Goal: Transaction & Acquisition: Purchase product/service

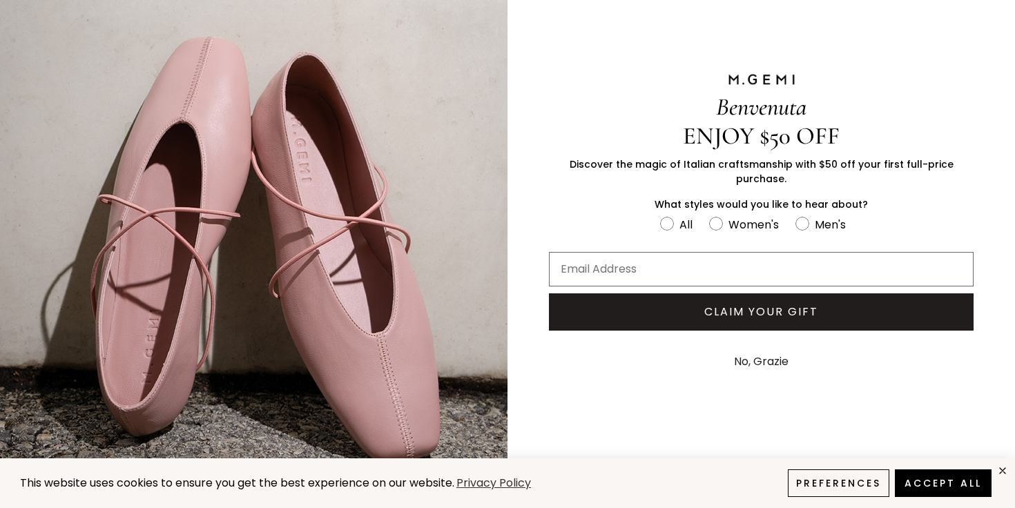
scroll to position [59, 0]
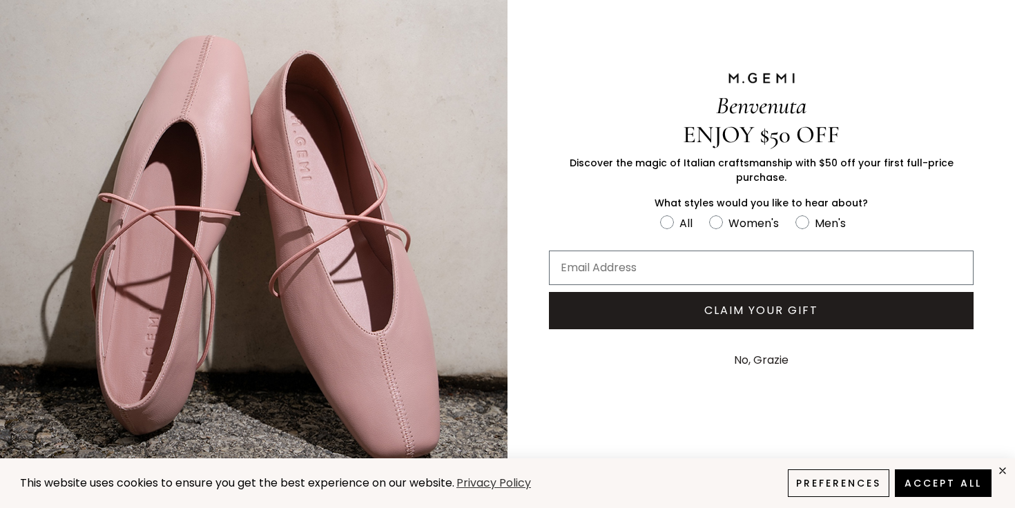
click at [776, 352] on button "No, Grazie" at bounding box center [761, 360] width 68 height 35
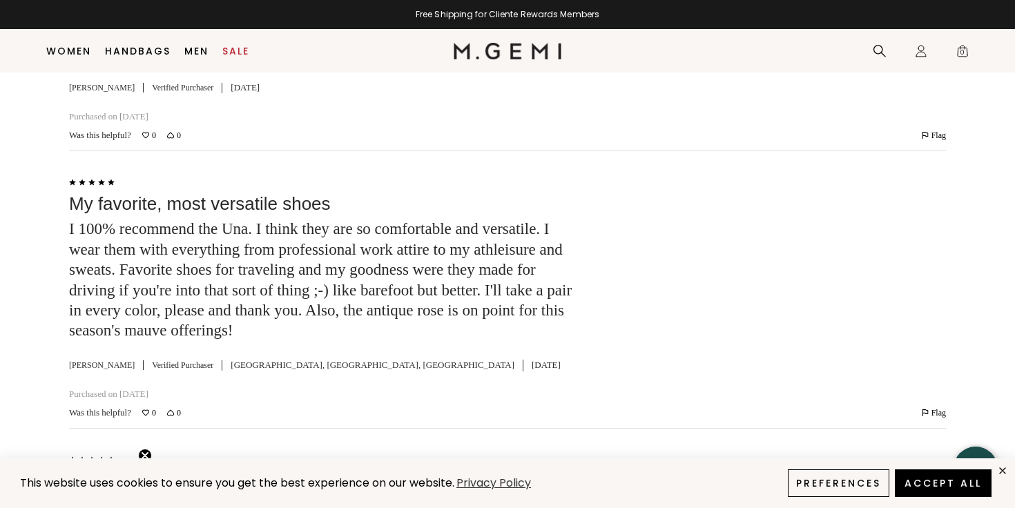
scroll to position [3711, 0]
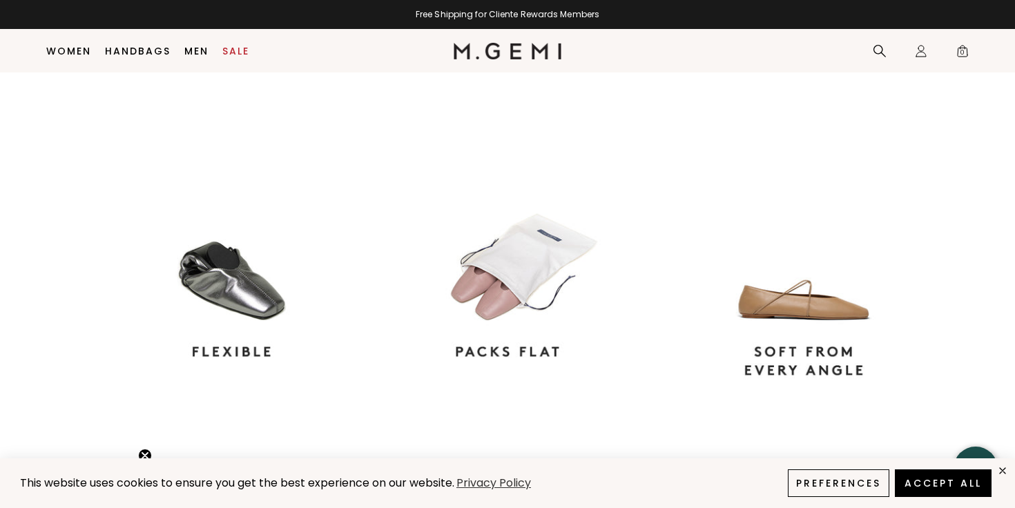
scroll to position [1125, 0]
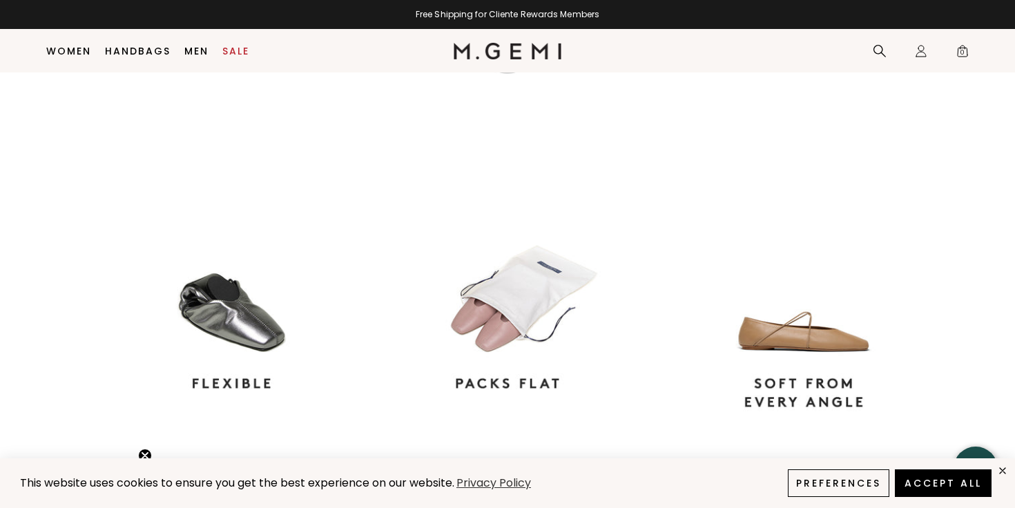
click at [611, 93] on video at bounding box center [507, 41] width 207 height 104
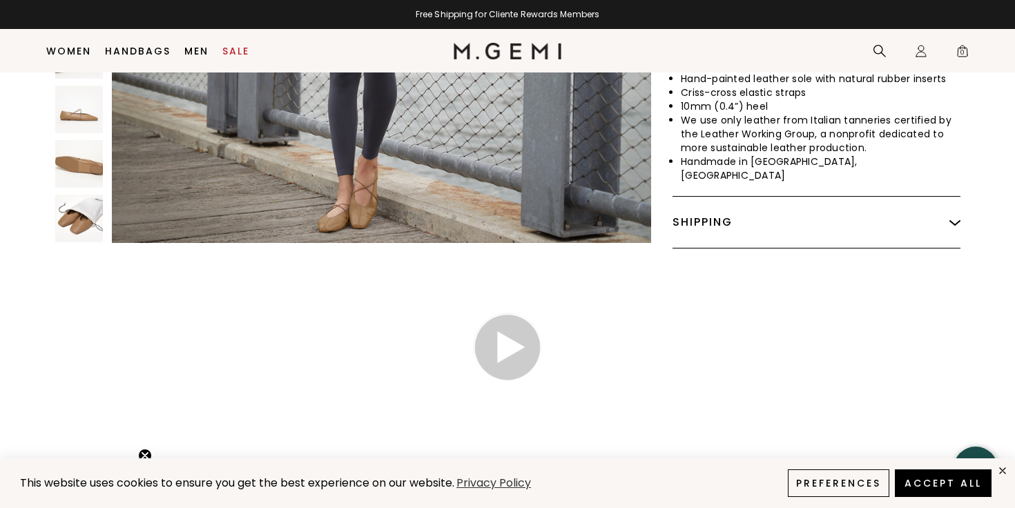
scroll to position [816, 0]
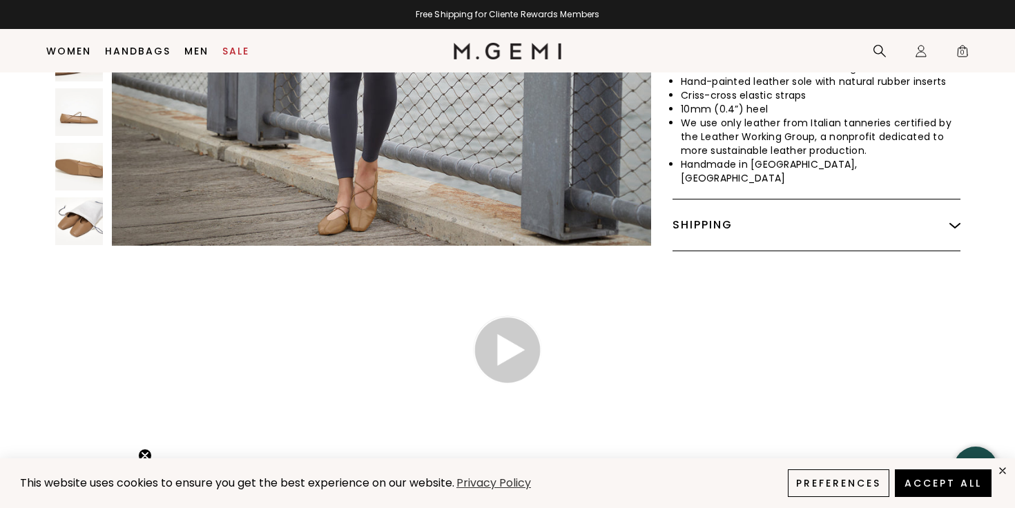
click at [953, 220] on img at bounding box center [955, 225] width 11 height 11
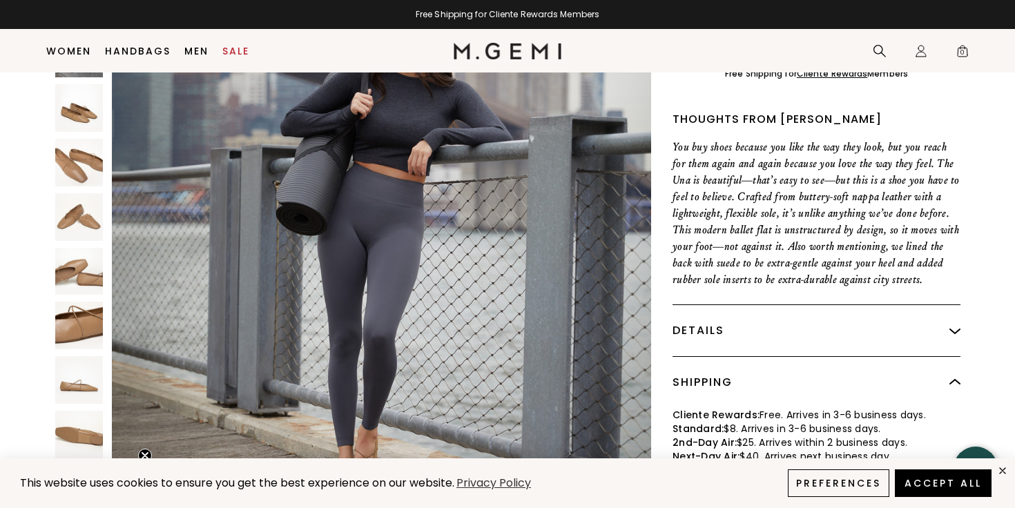
scroll to position [507, 0]
click at [91, 428] on img at bounding box center [79, 435] width 48 height 48
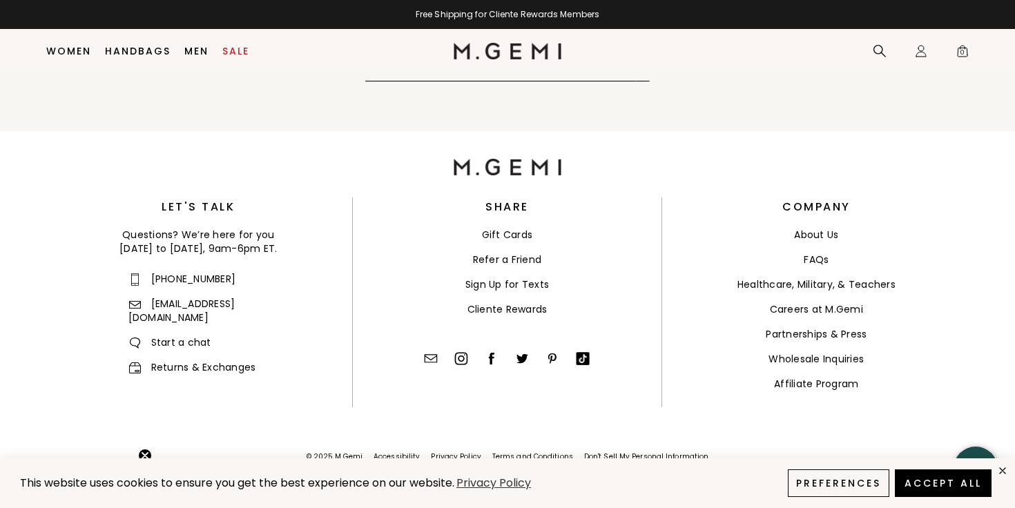
scroll to position [6815, 0]
click at [240, 361] on link "Returns & Exchanges" at bounding box center [192, 368] width 128 height 14
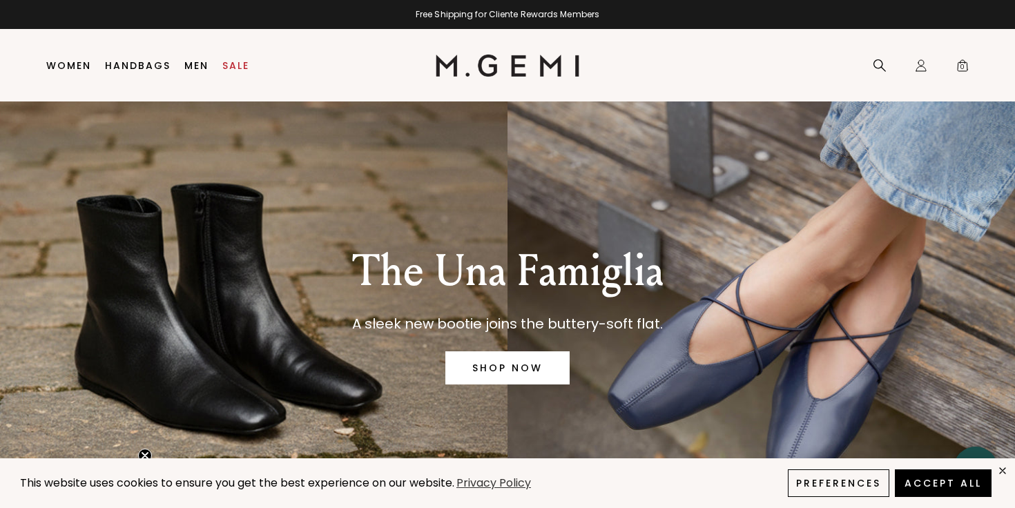
click at [480, 367] on link "SHOP NOW" at bounding box center [508, 368] width 124 height 33
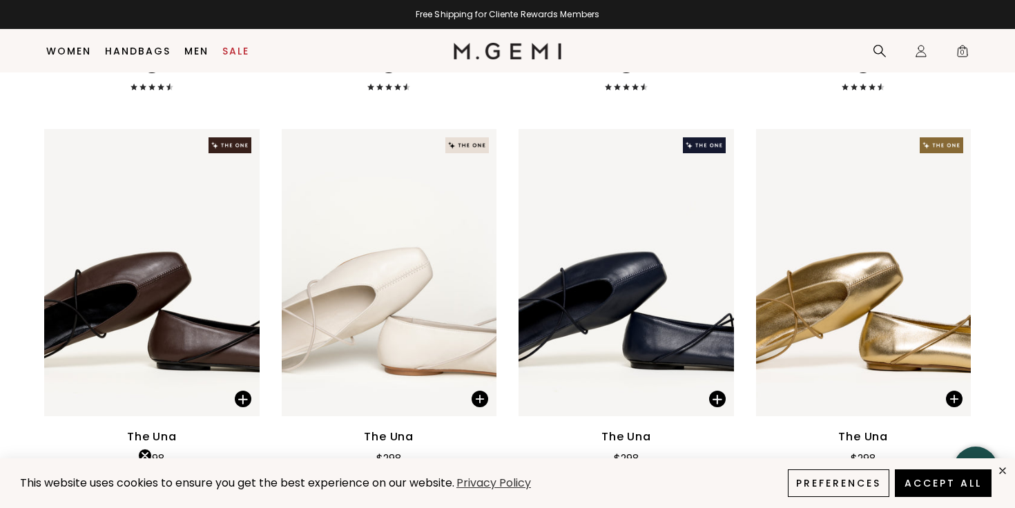
scroll to position [1214, 0]
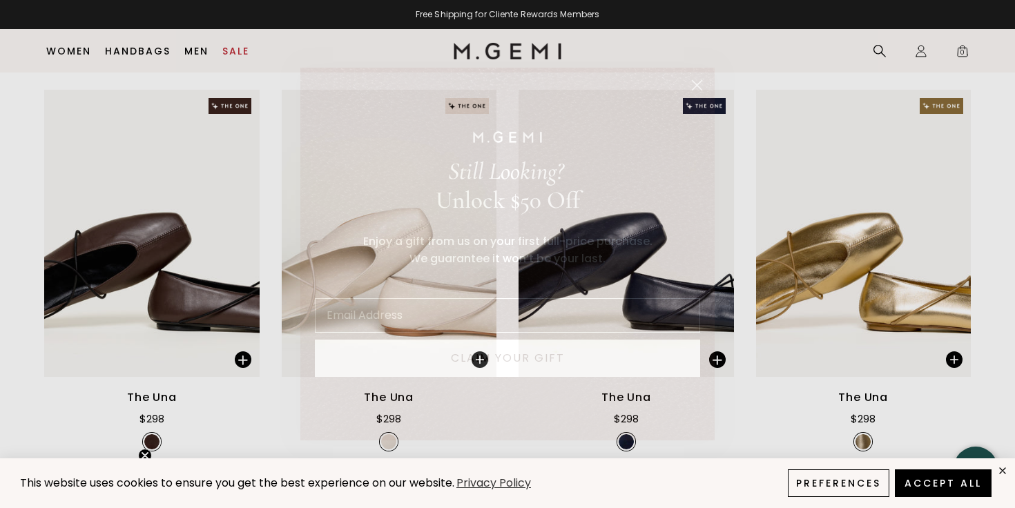
click at [695, 82] on icon "Close dialog" at bounding box center [698, 86] width 10 height 10
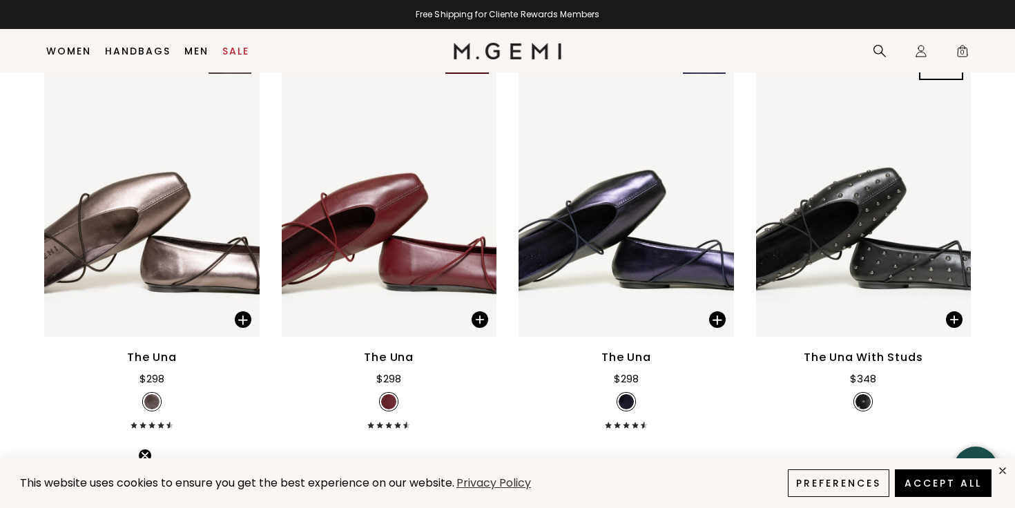
scroll to position [2015, 0]
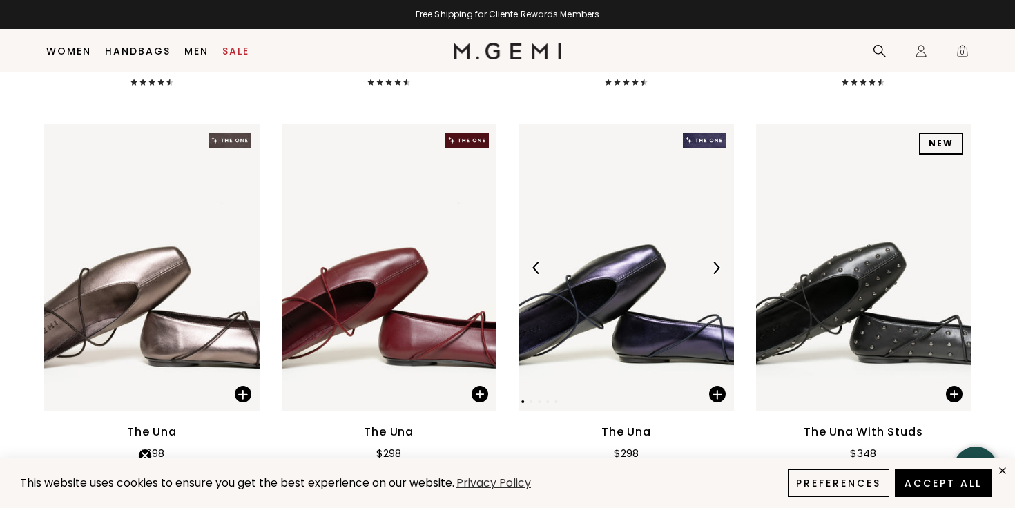
click at [582, 296] on img at bounding box center [627, 267] width 216 height 287
click at [618, 331] on img at bounding box center [627, 267] width 216 height 287
click at [620, 429] on div "The Una" at bounding box center [627, 432] width 50 height 17
click at [717, 390] on span at bounding box center [717, 394] width 17 height 17
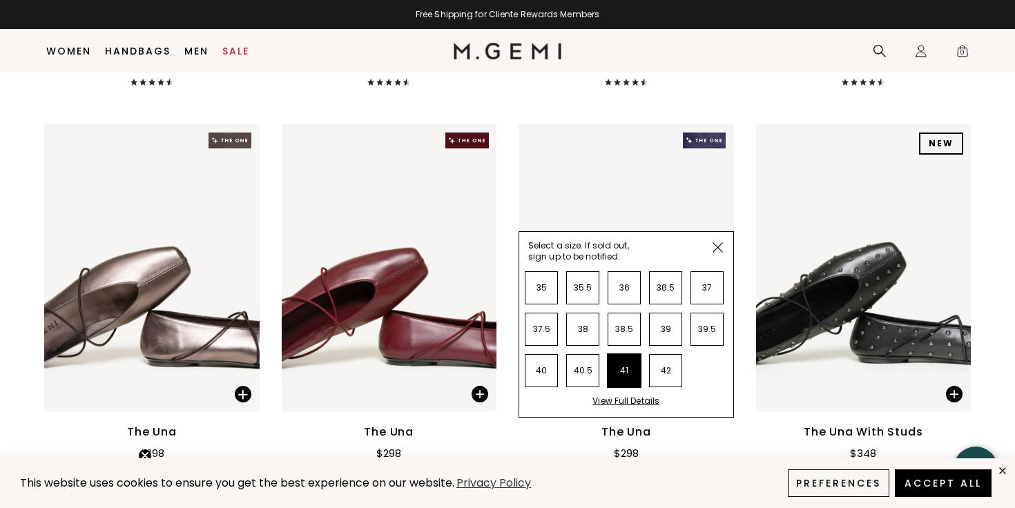
click at [621, 376] on li "41" at bounding box center [624, 370] width 33 height 33
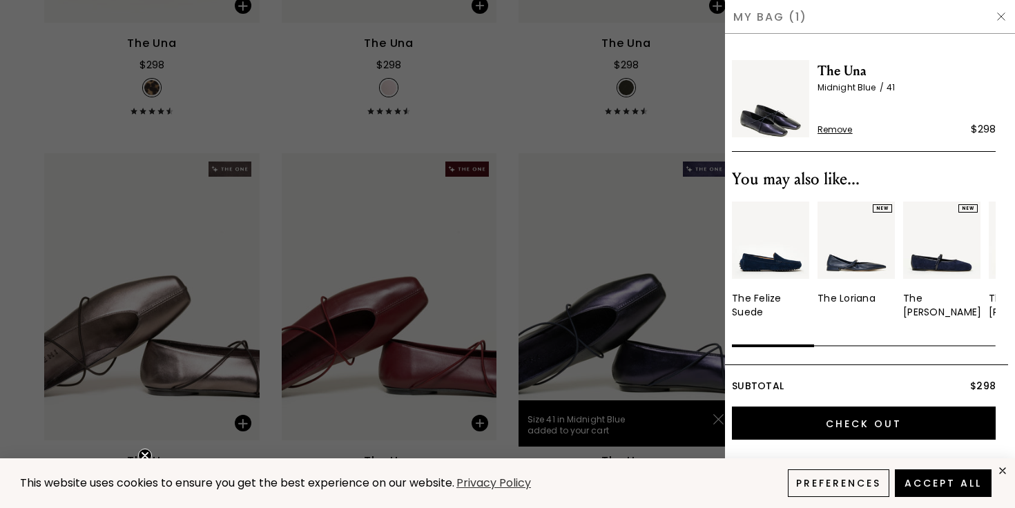
click at [1000, 17] on div "Close dialog Don't Forget ENJOY $50 OFF Don’t see something you love? We launch…" at bounding box center [507, 254] width 1015 height 508
click at [1000, 17] on img at bounding box center [1001, 16] width 11 height 11
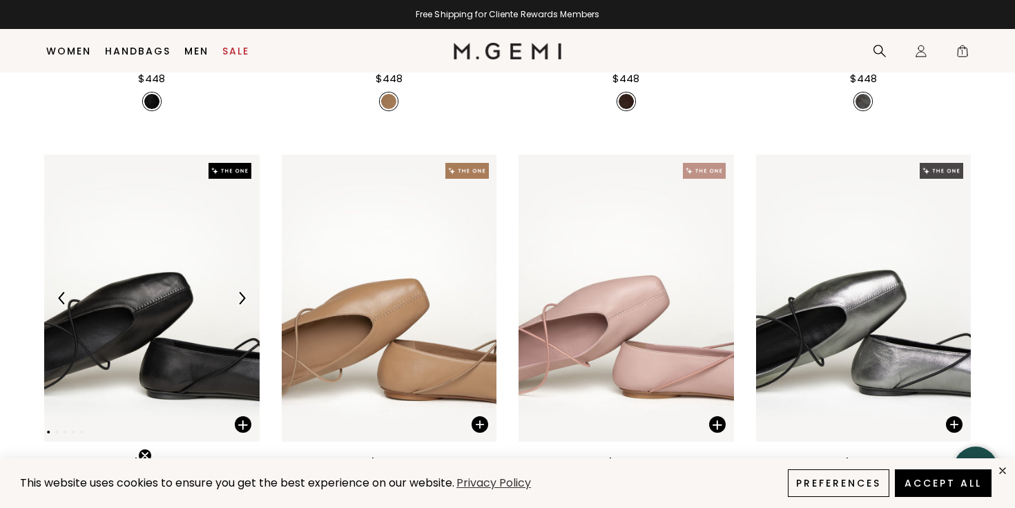
scroll to position [772, 0]
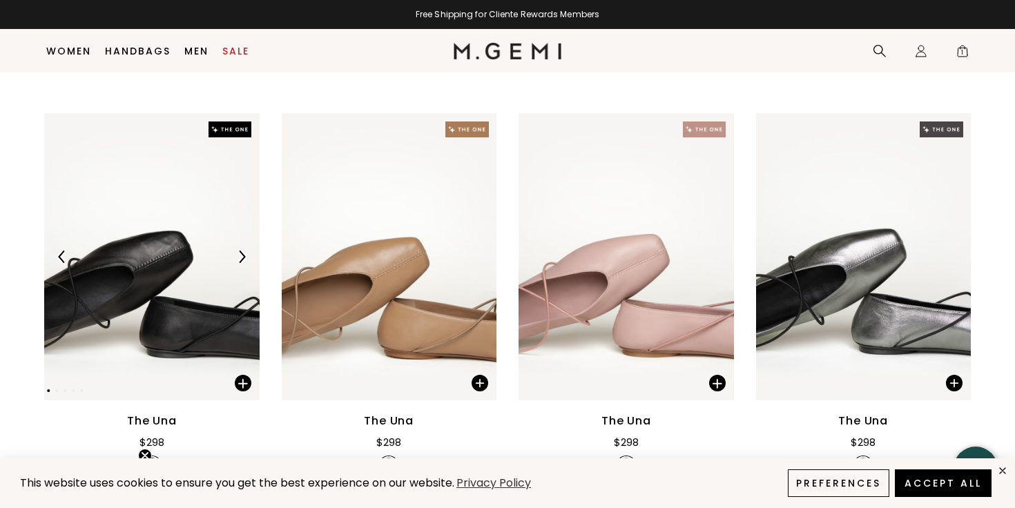
click at [184, 269] on img at bounding box center [152, 256] width 216 height 287
click at [240, 260] on img at bounding box center [242, 257] width 12 height 12
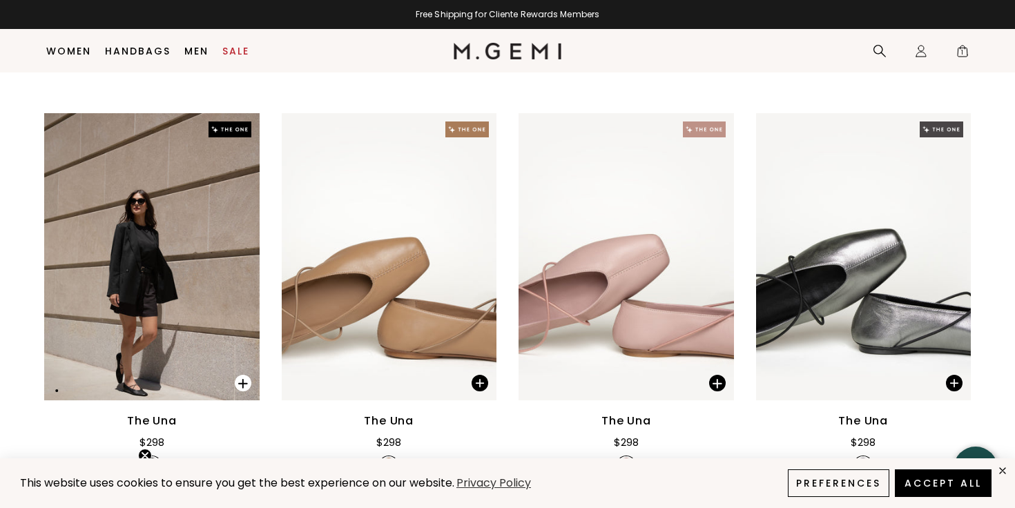
click at [241, 382] on span at bounding box center [243, 383] width 17 height 17
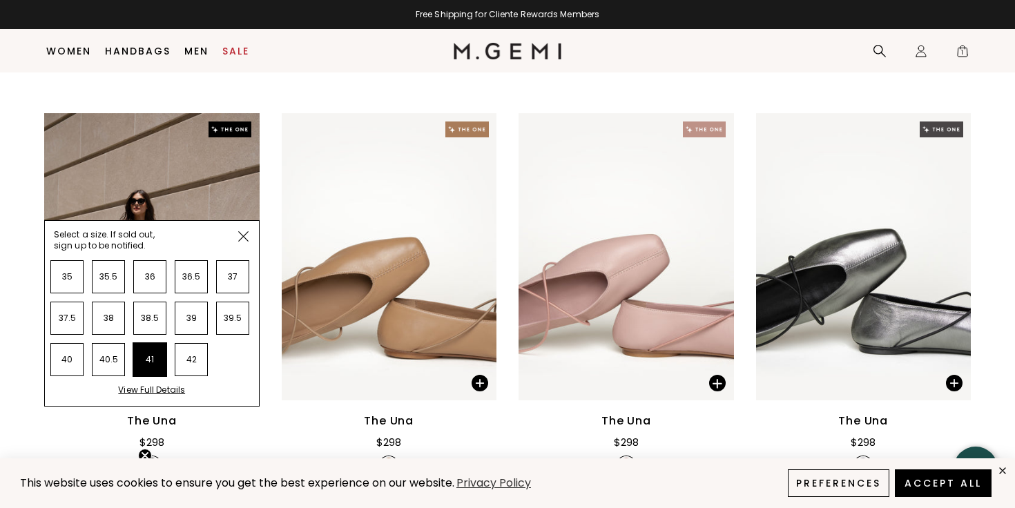
click at [146, 360] on li "41" at bounding box center [149, 359] width 33 height 33
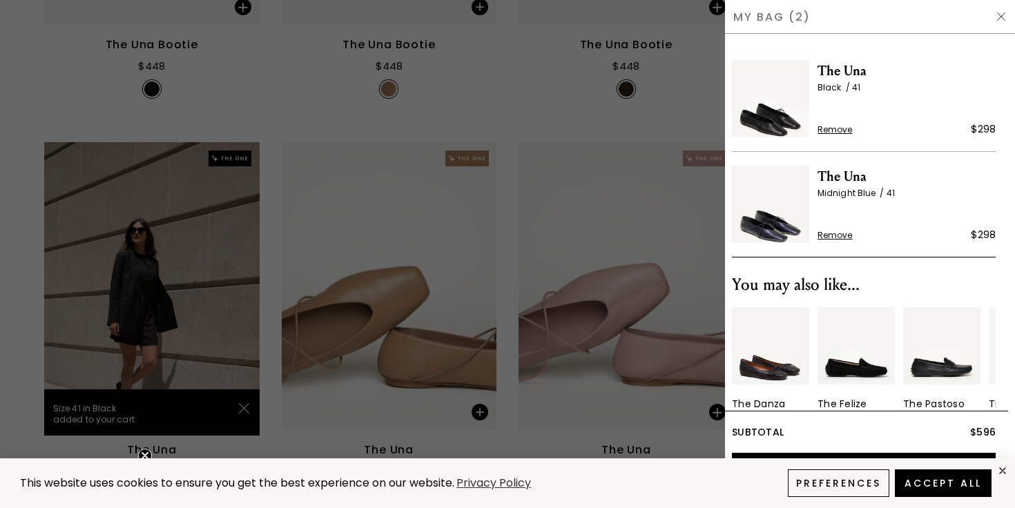
click at [872, 373] on img at bounding box center [856, 345] width 77 height 77
click at [835, 392] on div "The Felize Suede" at bounding box center [855, 365] width 77 height 117
click at [849, 362] on img at bounding box center [855, 345] width 77 height 77
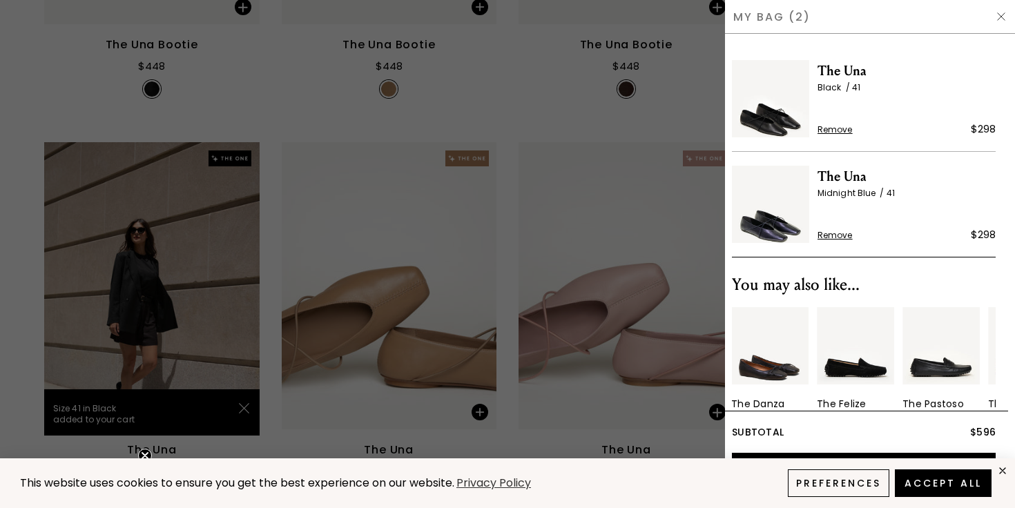
click at [997, 17] on img at bounding box center [1001, 16] width 11 height 11
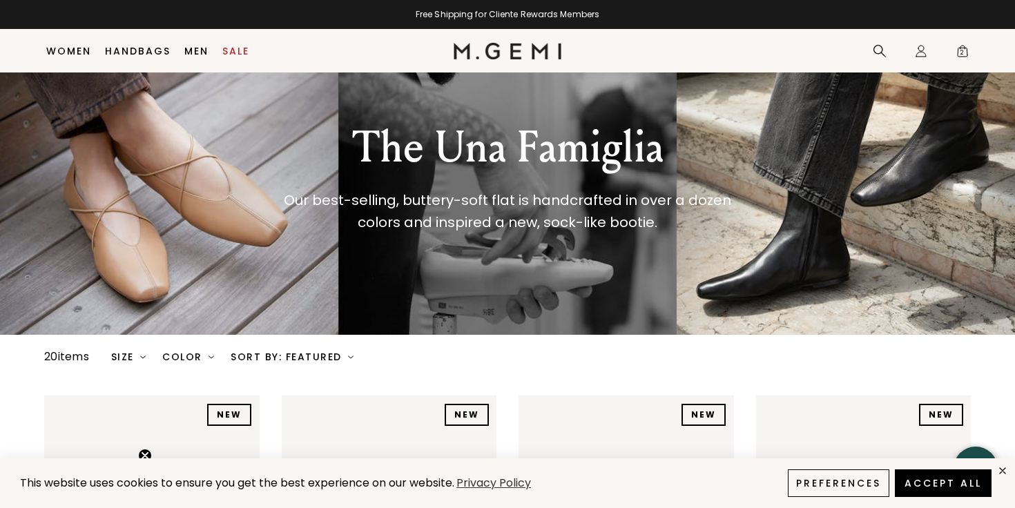
scroll to position [88, 0]
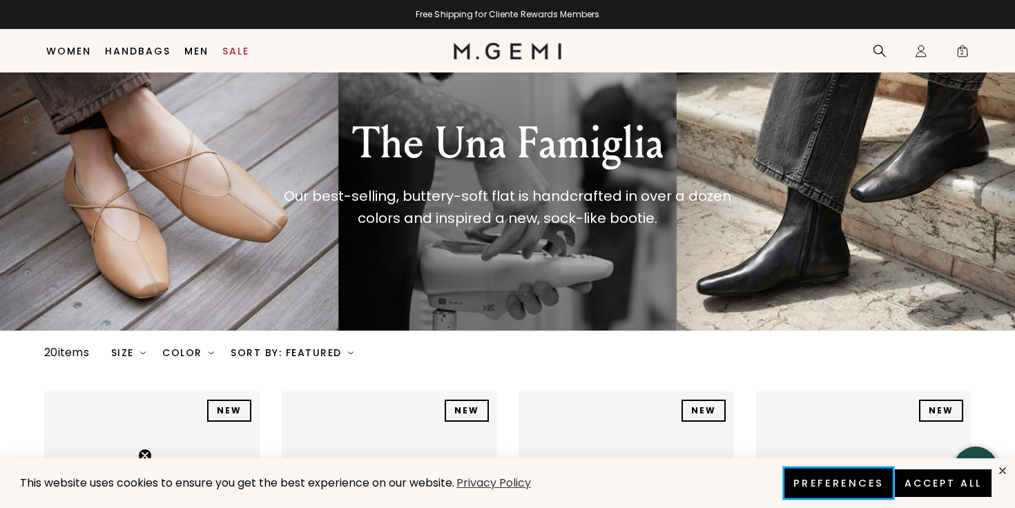
click at [859, 483] on button "Preferences" at bounding box center [839, 483] width 108 height 29
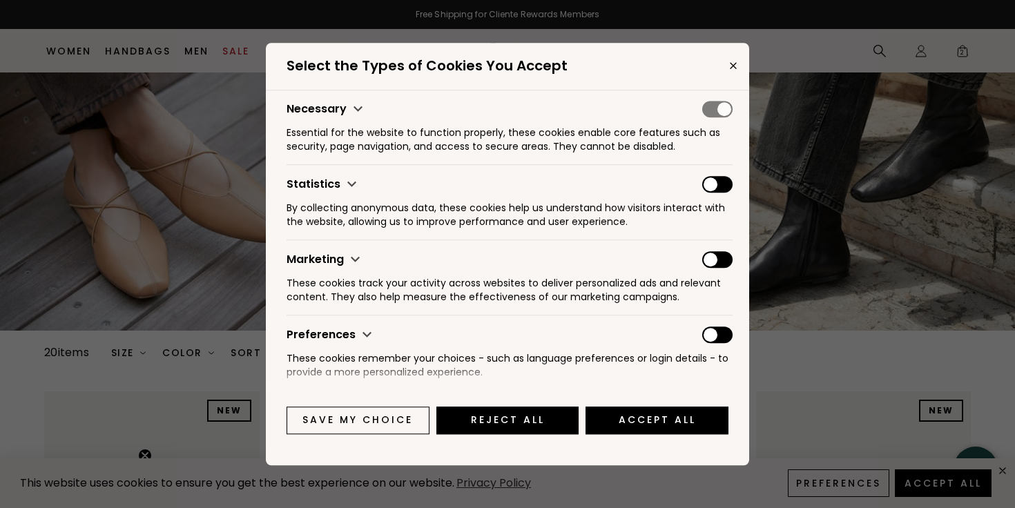
click at [706, 180] on span "cookies preferences popup" at bounding box center [717, 184] width 30 height 17
click at [702, 176] on input "cookies preferences popup" at bounding box center [702, 176] width 0 height 0
click at [711, 258] on span "cookies preferences popup" at bounding box center [717, 259] width 30 height 17
click at [702, 251] on input "cookies preferences popup" at bounding box center [702, 251] width 0 height 0
click at [714, 340] on span "cookies preferences popup" at bounding box center [717, 335] width 30 height 17
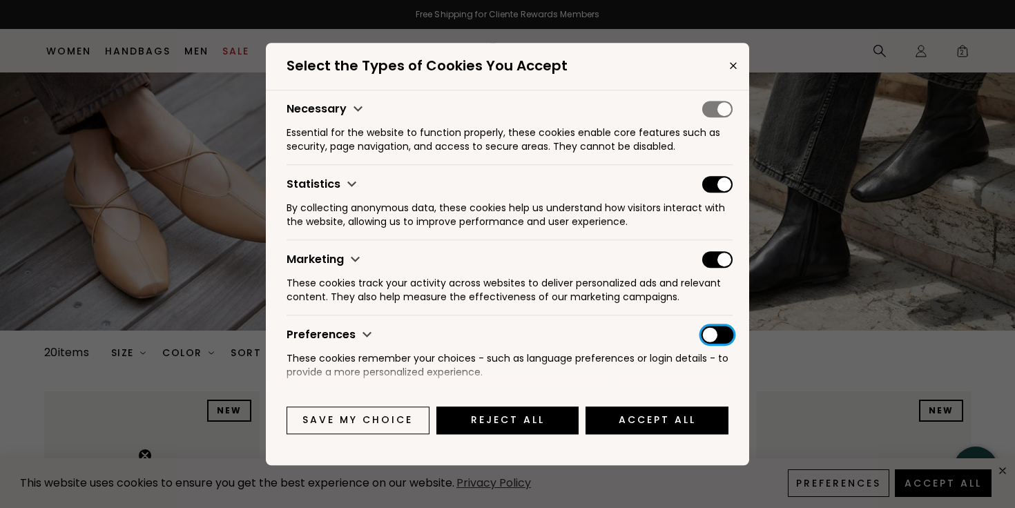
click at [702, 327] on input "cookies preferences popup" at bounding box center [702, 327] width 0 height 0
click at [720, 102] on div "Necessary" at bounding box center [510, 109] width 446 height 17
click at [711, 183] on span "cookies preferences popup" at bounding box center [717, 184] width 30 height 17
click at [702, 176] on input "cookies preferences popup" at bounding box center [702, 176] width 0 height 0
click at [716, 183] on span "cookies preferences popup" at bounding box center [717, 184] width 30 height 17
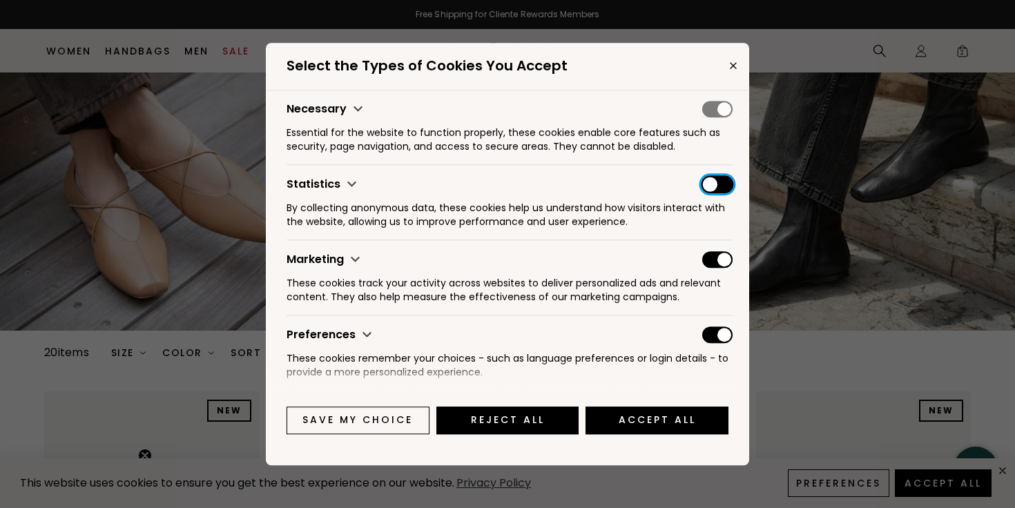
click at [702, 176] on input "cookies preferences popup" at bounding box center [702, 176] width 0 height 0
click at [716, 183] on span "cookies preferences popup" at bounding box center [717, 184] width 30 height 17
click at [702, 176] on input "cookies preferences popup" at bounding box center [702, 176] width 0 height 0
click at [718, 258] on span "cookies preferences popup" at bounding box center [717, 259] width 30 height 17
click at [702, 251] on input "cookies preferences popup" at bounding box center [702, 251] width 0 height 0
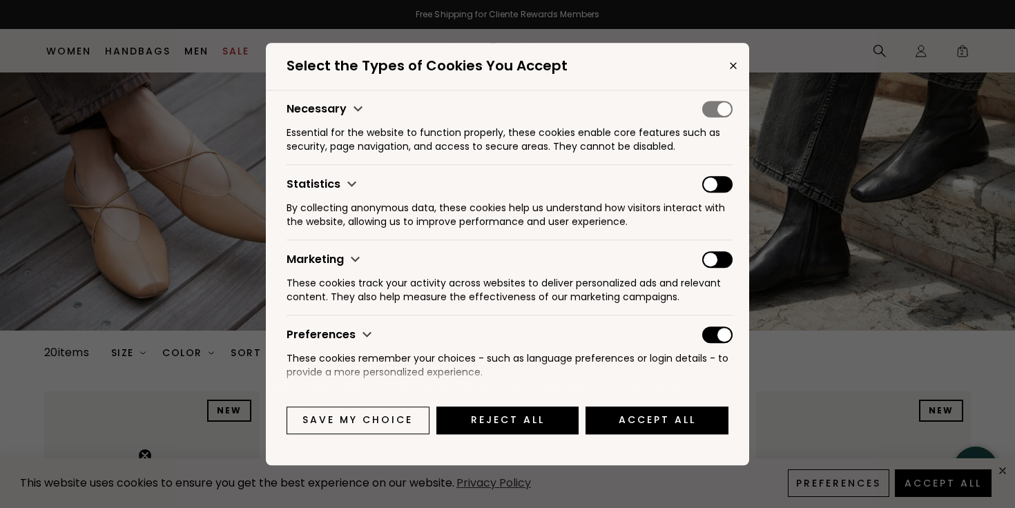
click at [727, 331] on span "cookies preferences popup" at bounding box center [717, 335] width 30 height 17
click at [702, 327] on input "cookies preferences popup" at bounding box center [702, 327] width 0 height 0
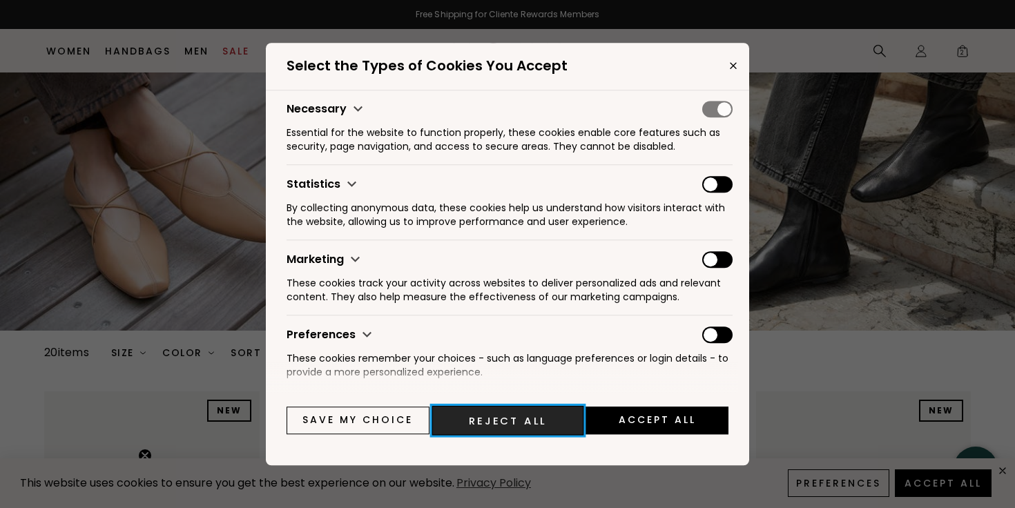
click at [545, 412] on button "Reject All" at bounding box center [507, 420] width 151 height 29
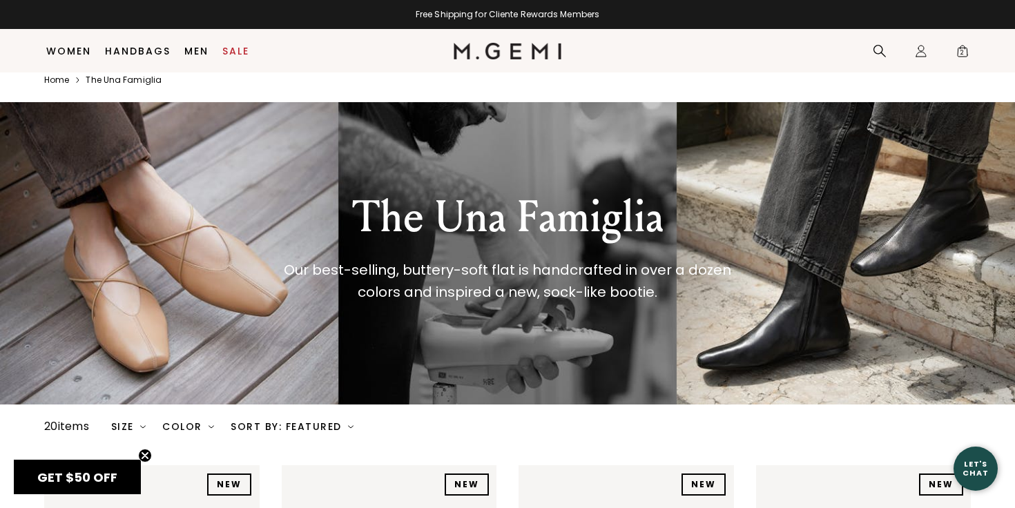
scroll to position [0, 0]
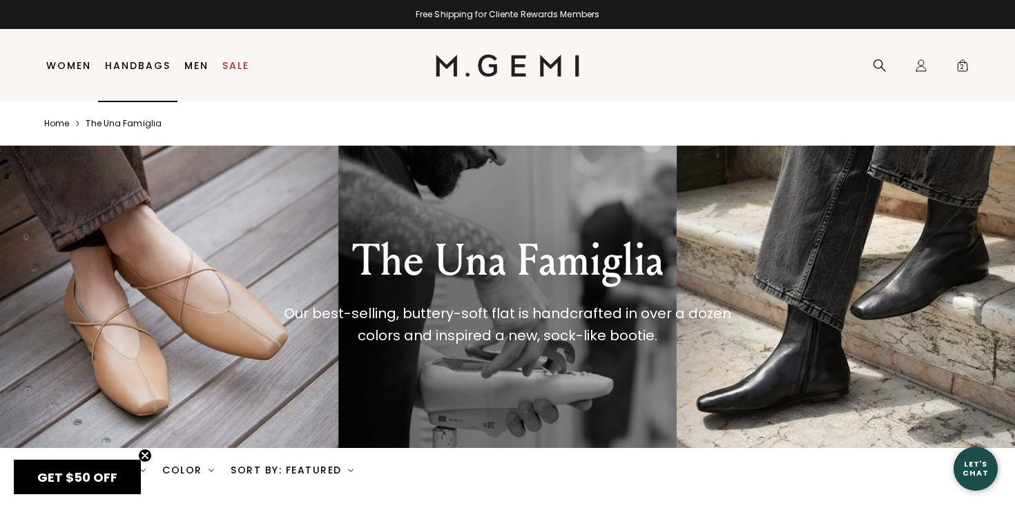
click at [144, 64] on link "Handbags" at bounding box center [138, 65] width 66 height 11
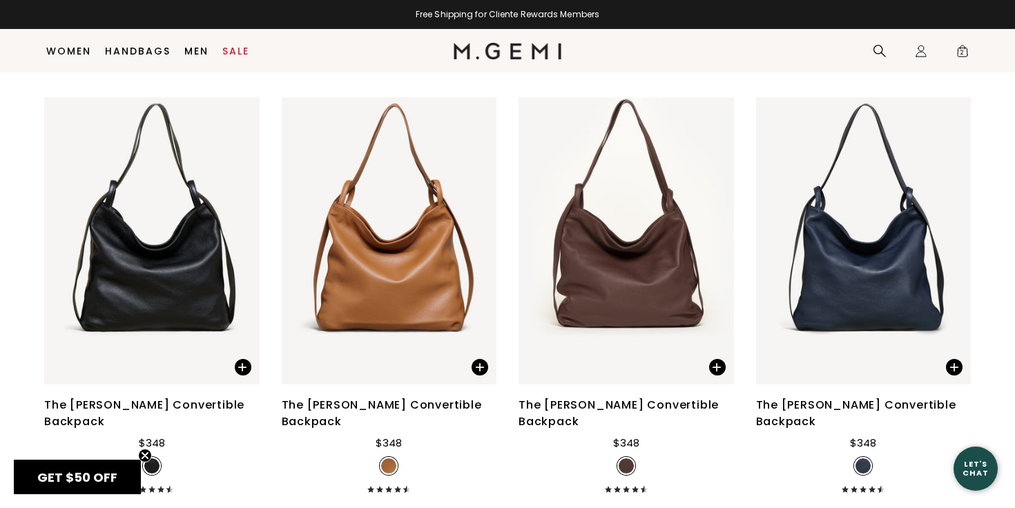
scroll to position [3517, 0]
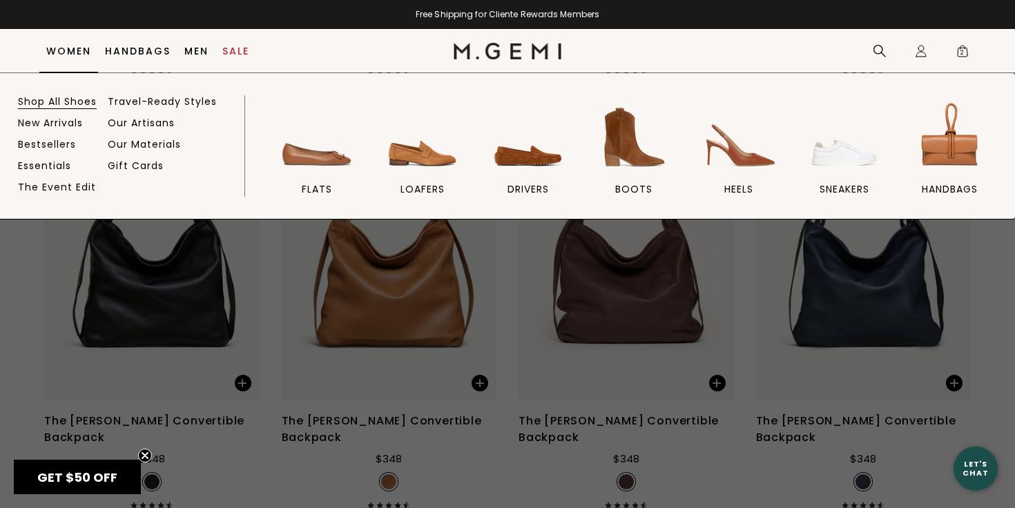
click at [72, 103] on link "Shop All Shoes" at bounding box center [57, 101] width 79 height 12
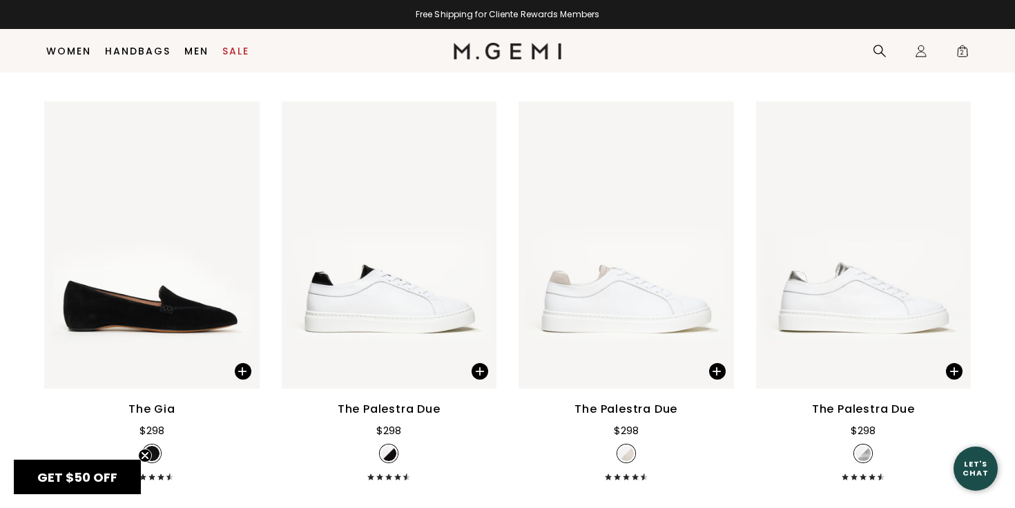
scroll to position [4770, 0]
click at [166, 323] on img at bounding box center [152, 244] width 216 height 287
click at [183, 312] on img at bounding box center [152, 244] width 216 height 287
click at [243, 371] on span at bounding box center [243, 371] width 17 height 17
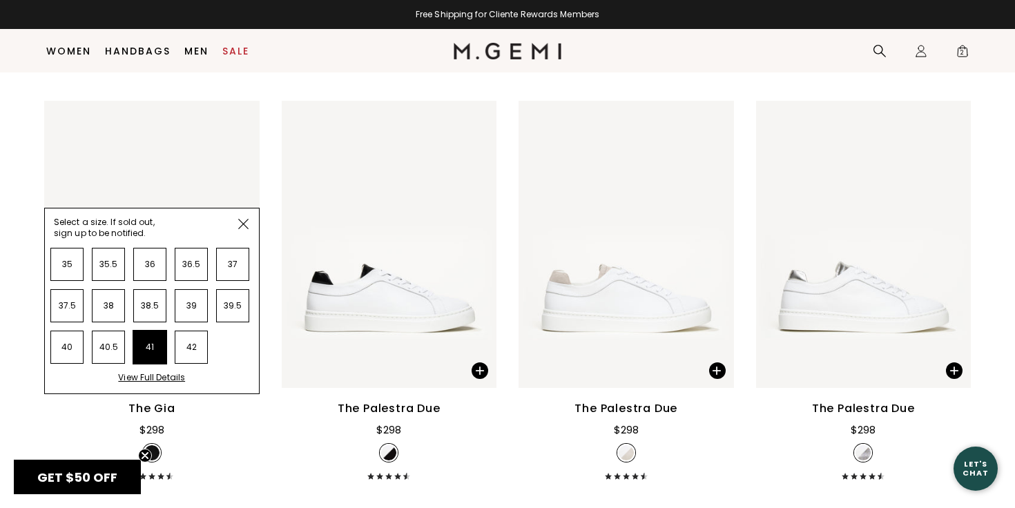
click at [157, 345] on li "41" at bounding box center [149, 347] width 33 height 33
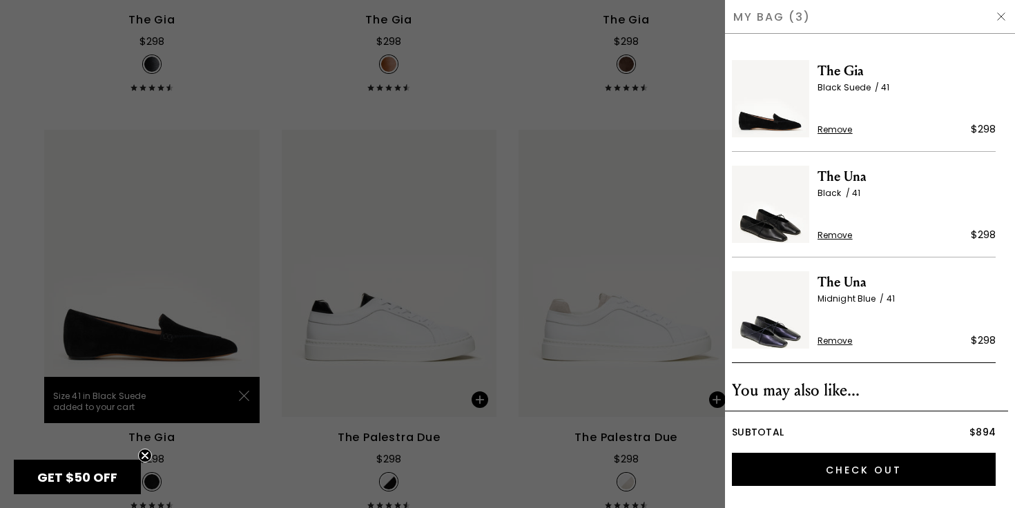
click at [999, 15] on img at bounding box center [1001, 16] width 11 height 11
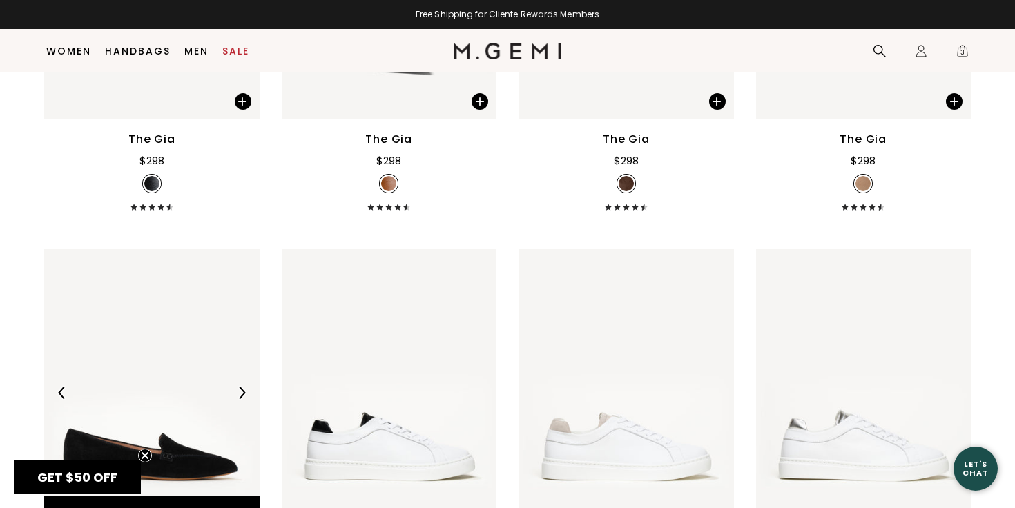
scroll to position [4620, 0]
click at [151, 296] on img at bounding box center [152, 393] width 216 height 287
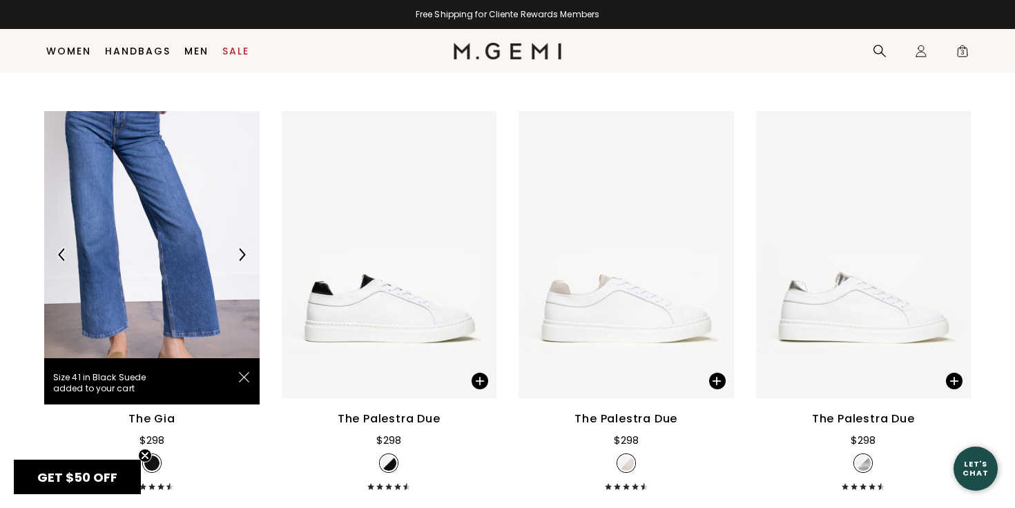
scroll to position [4763, 0]
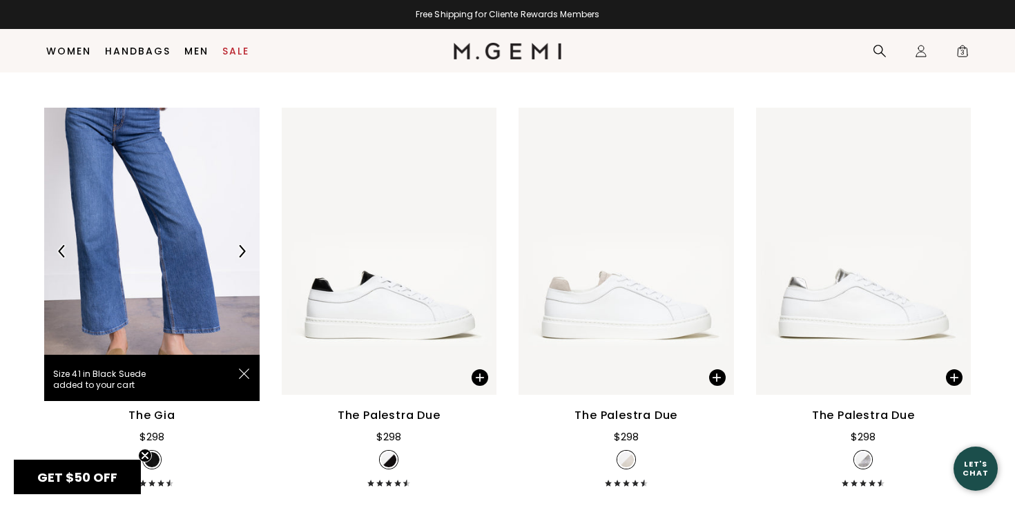
click at [240, 250] on img at bounding box center [242, 251] width 12 height 12
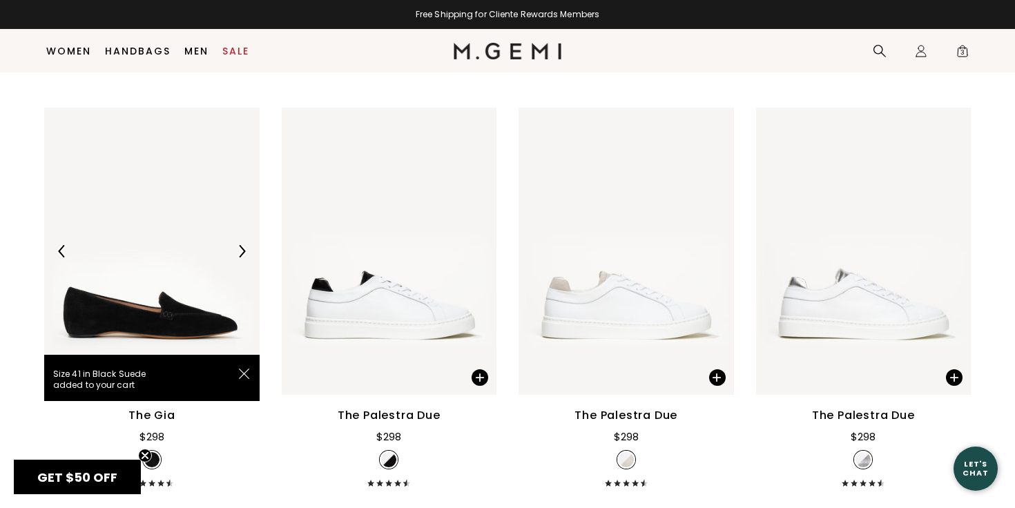
click at [240, 250] on img at bounding box center [242, 251] width 12 height 12
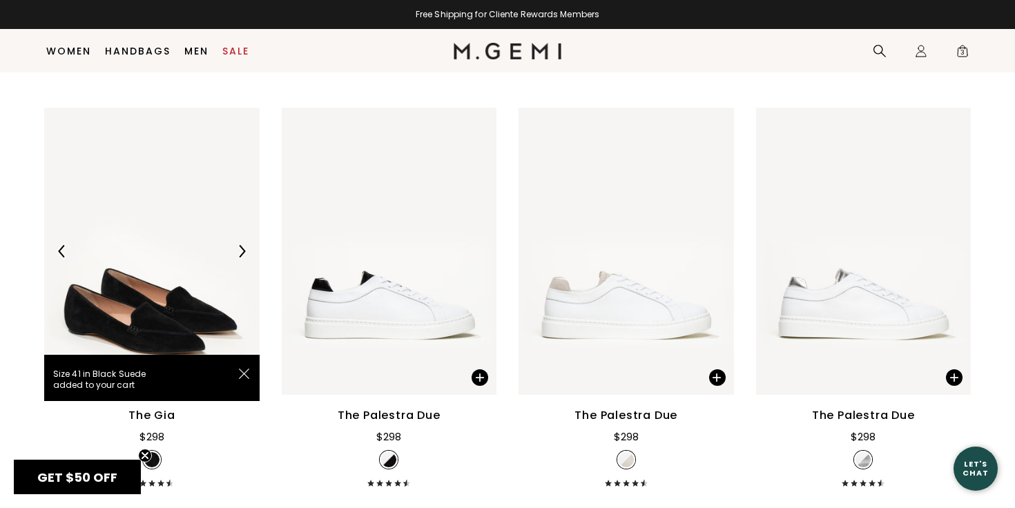
click at [240, 250] on img at bounding box center [242, 251] width 12 height 12
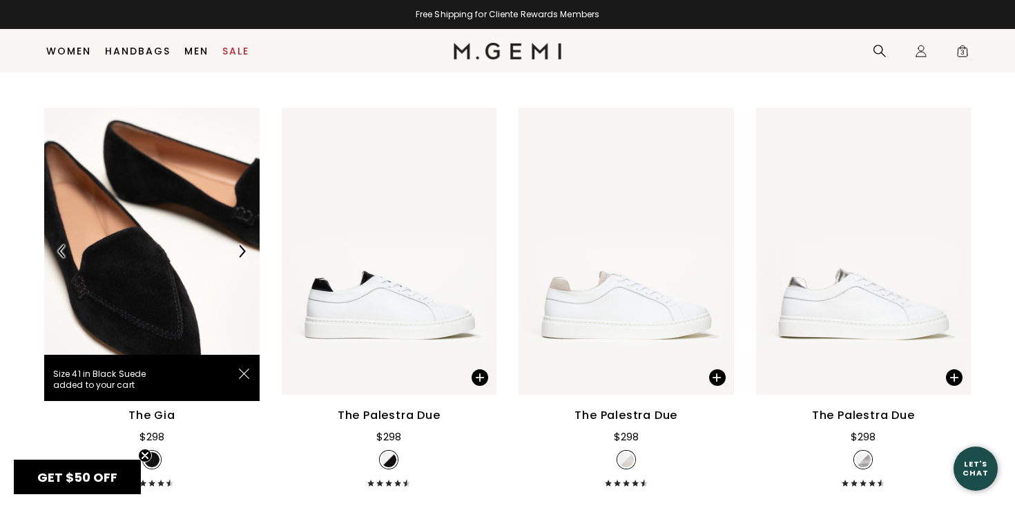
click at [240, 251] on img at bounding box center [242, 251] width 12 height 12
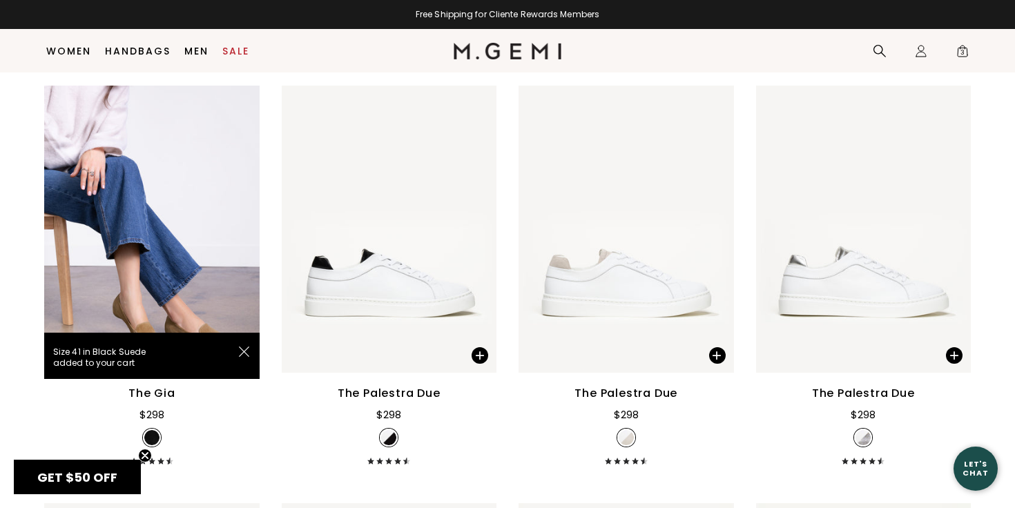
scroll to position [4787, 0]
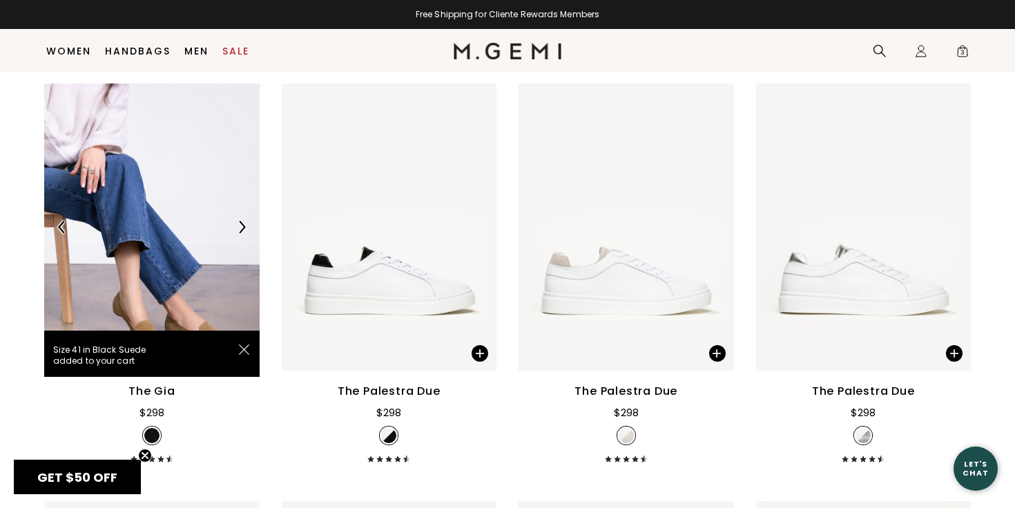
click at [242, 222] on img at bounding box center [242, 227] width 12 height 12
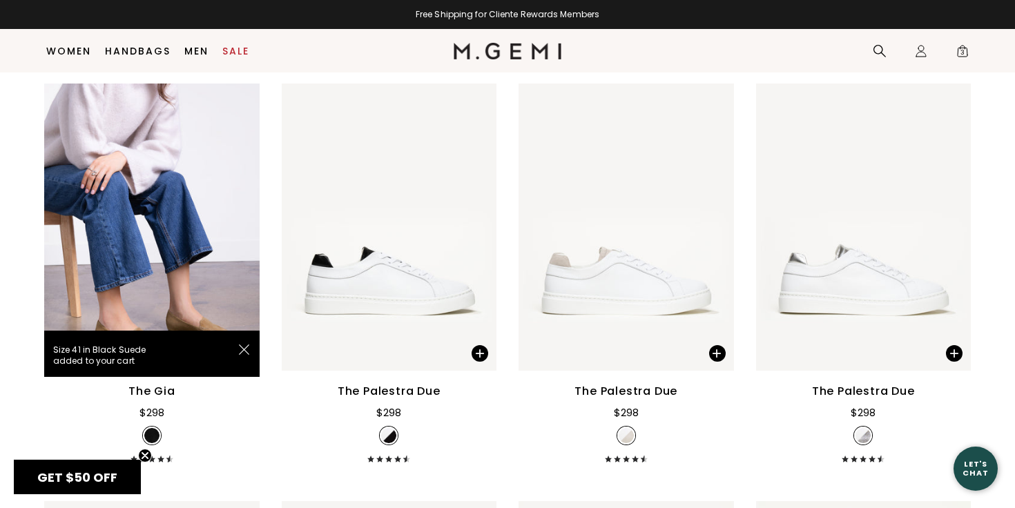
click at [239, 348] on img at bounding box center [244, 350] width 10 height 10
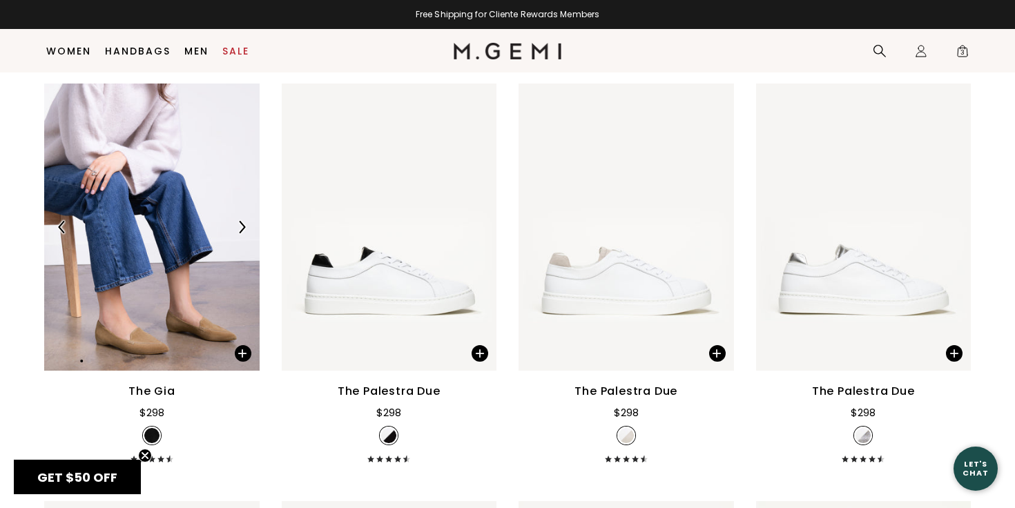
click at [241, 222] on img at bounding box center [242, 227] width 12 height 12
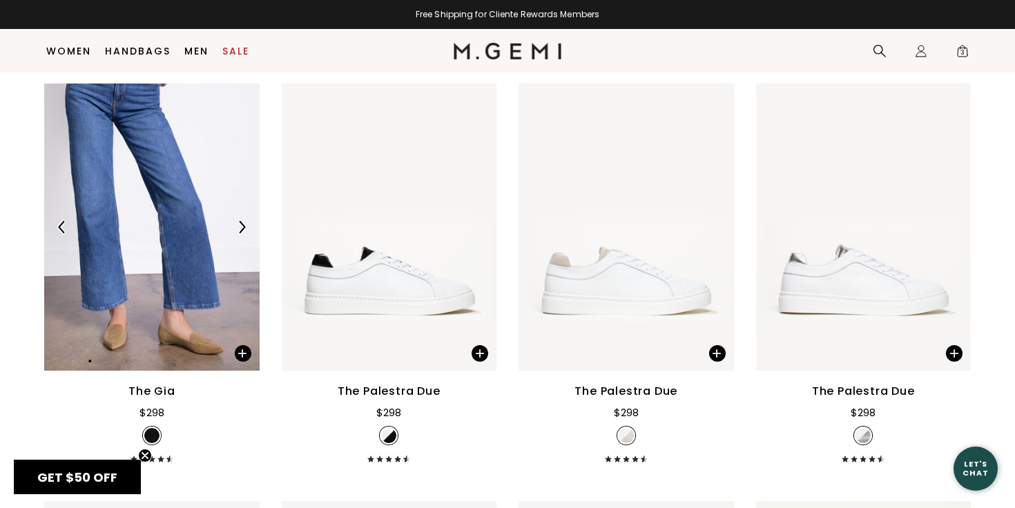
click at [227, 169] on img at bounding box center [152, 227] width 216 height 287
click at [237, 347] on span at bounding box center [236, 350] width 48 height 44
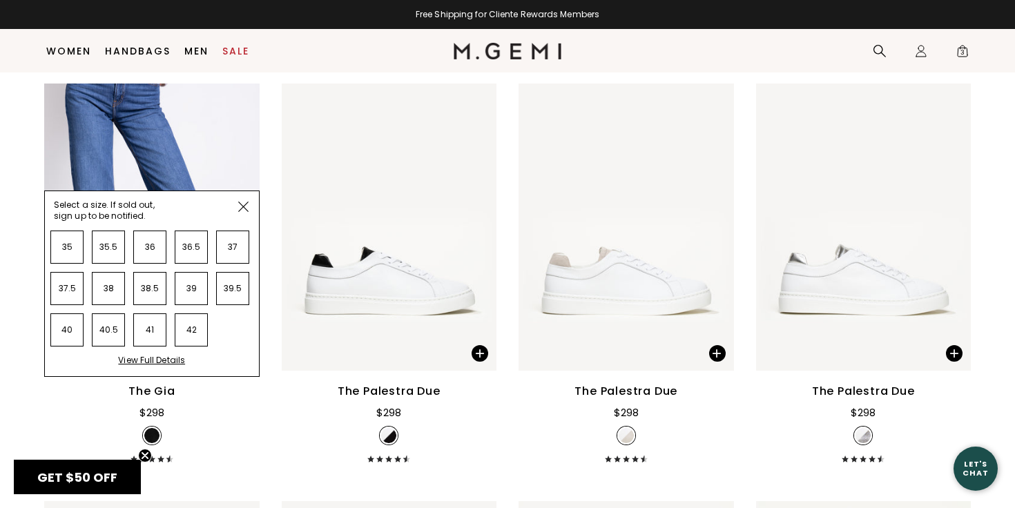
click at [249, 202] on span at bounding box center [243, 206] width 31 height 31
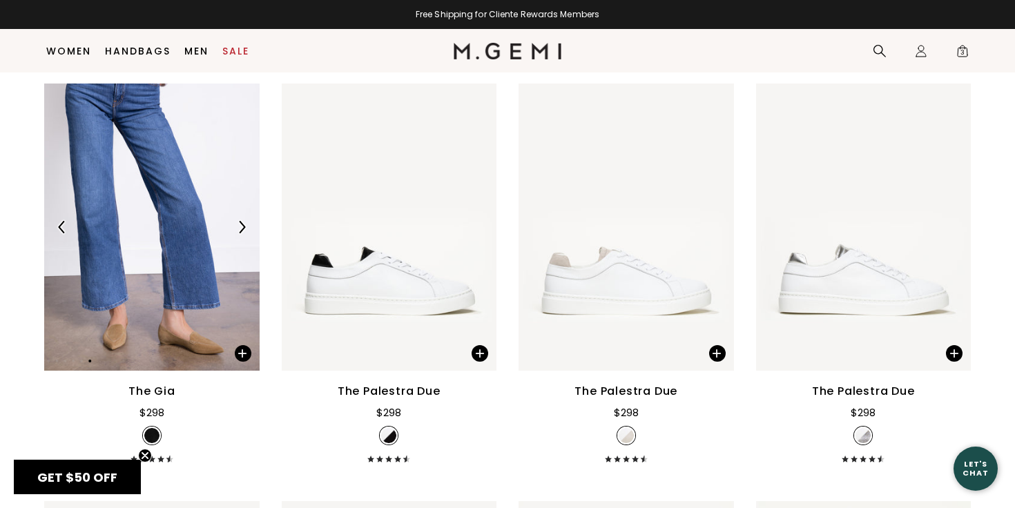
click at [244, 228] on img at bounding box center [242, 227] width 12 height 12
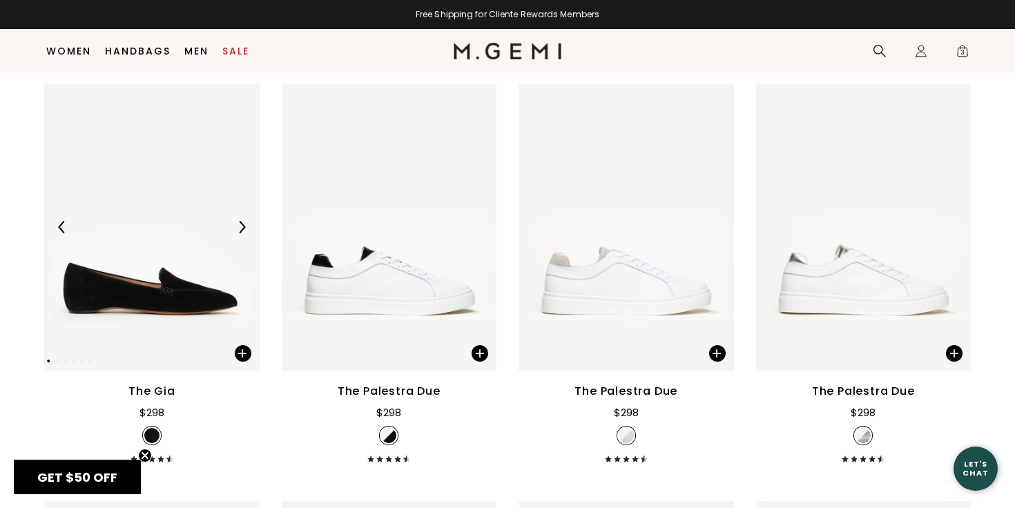
click at [244, 228] on img at bounding box center [242, 227] width 12 height 12
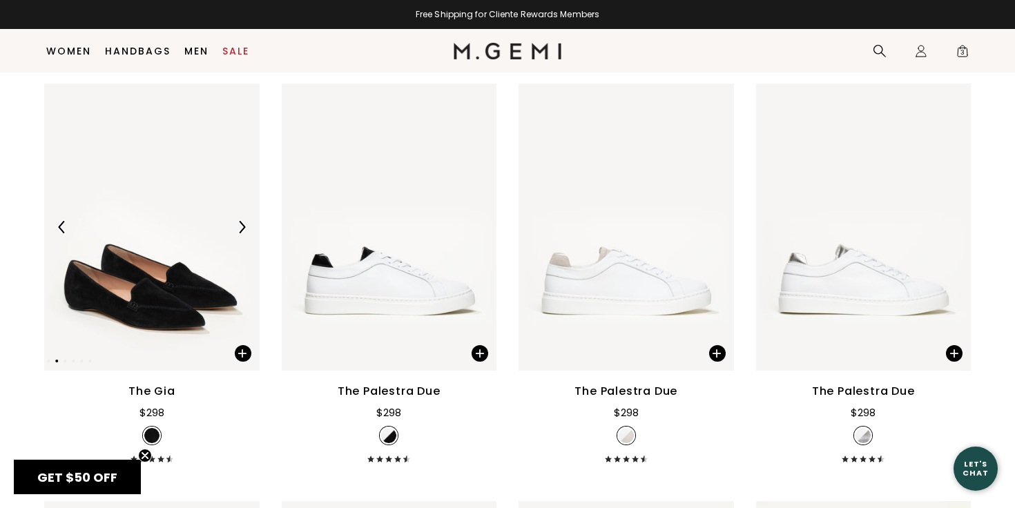
click at [244, 228] on img at bounding box center [242, 227] width 12 height 12
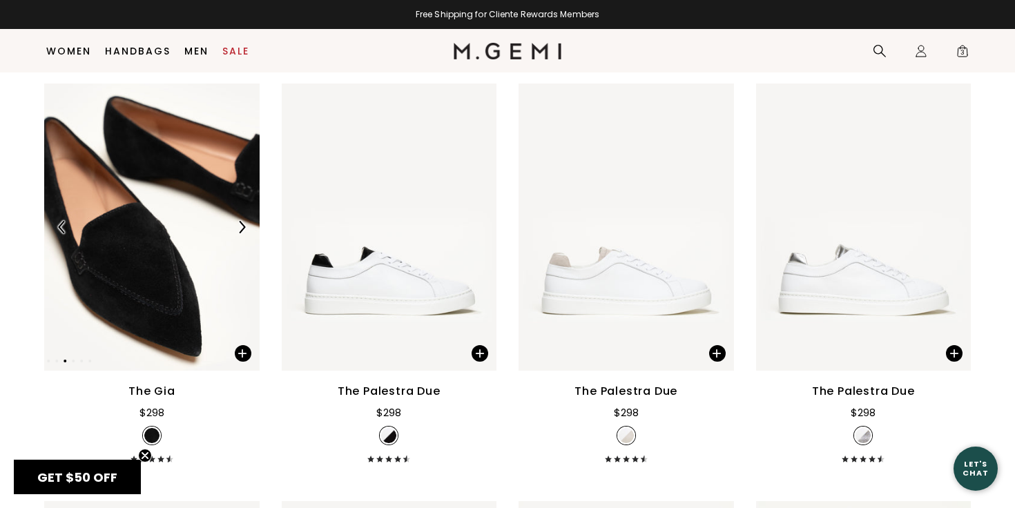
click at [243, 228] on img at bounding box center [242, 227] width 12 height 12
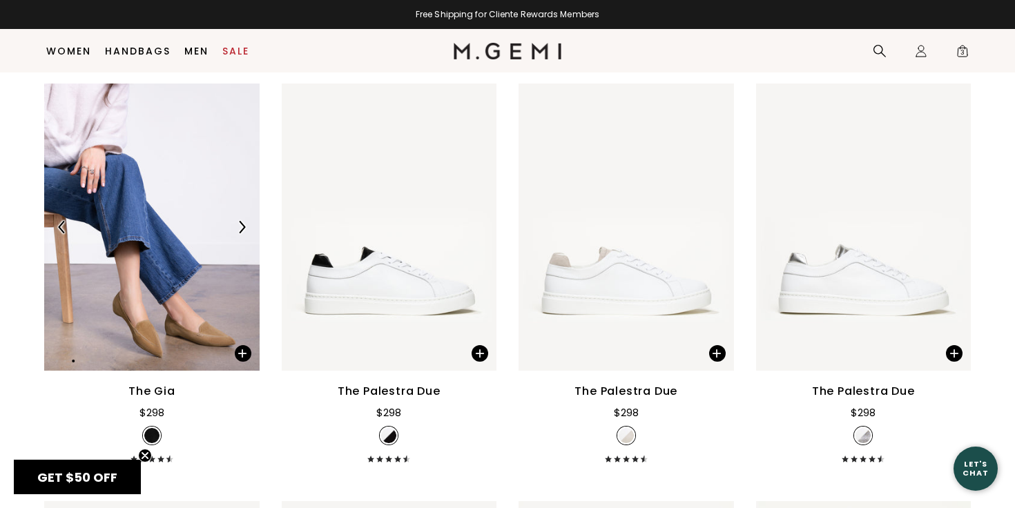
click at [243, 228] on img at bounding box center [242, 227] width 12 height 12
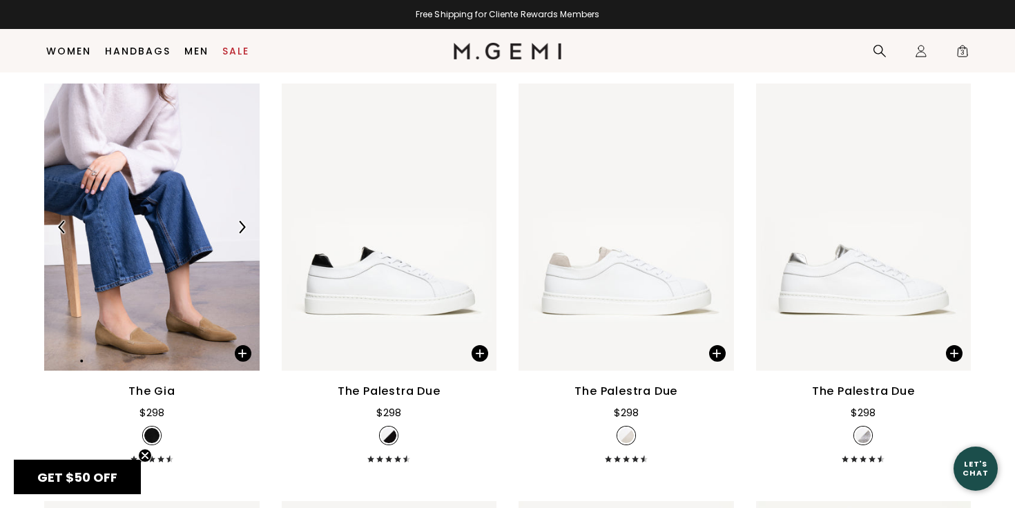
click at [243, 228] on img at bounding box center [242, 227] width 12 height 12
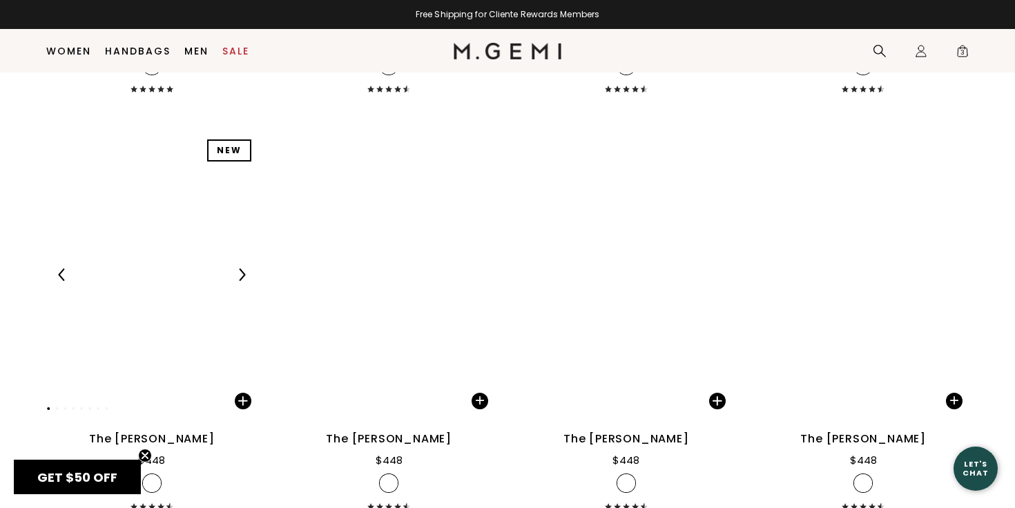
scroll to position [13088, 0]
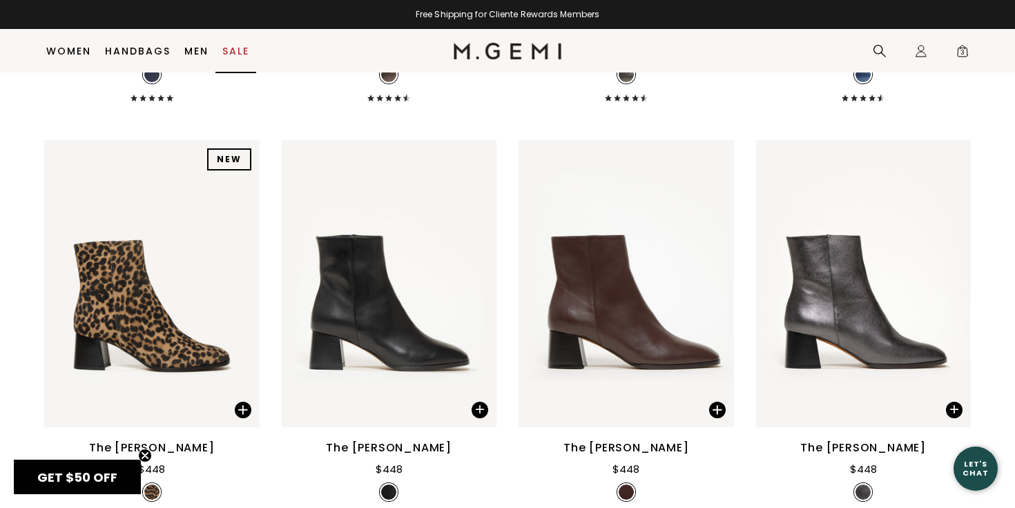
click at [227, 51] on link "Sale" at bounding box center [235, 51] width 27 height 11
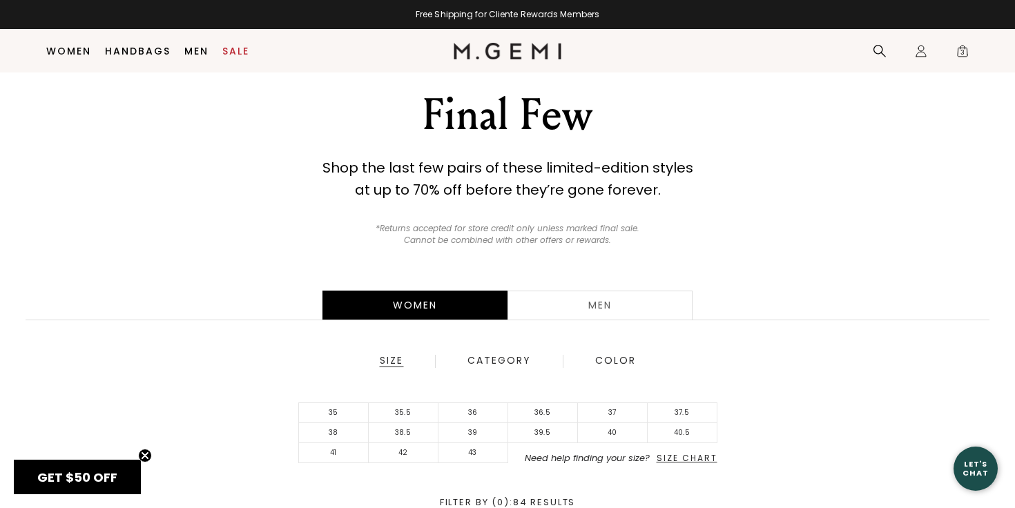
scroll to position [35, 0]
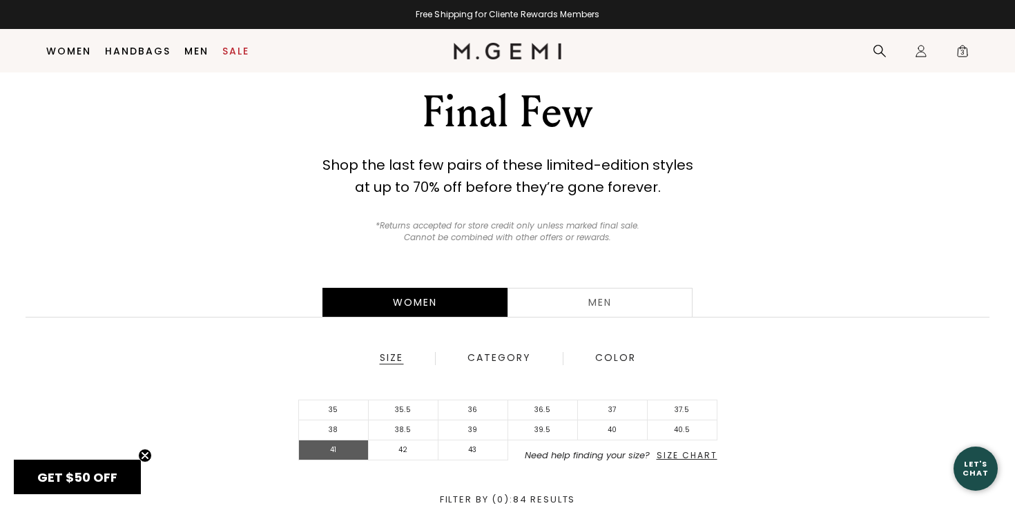
click at [336, 443] on li "41" at bounding box center [334, 451] width 70 height 20
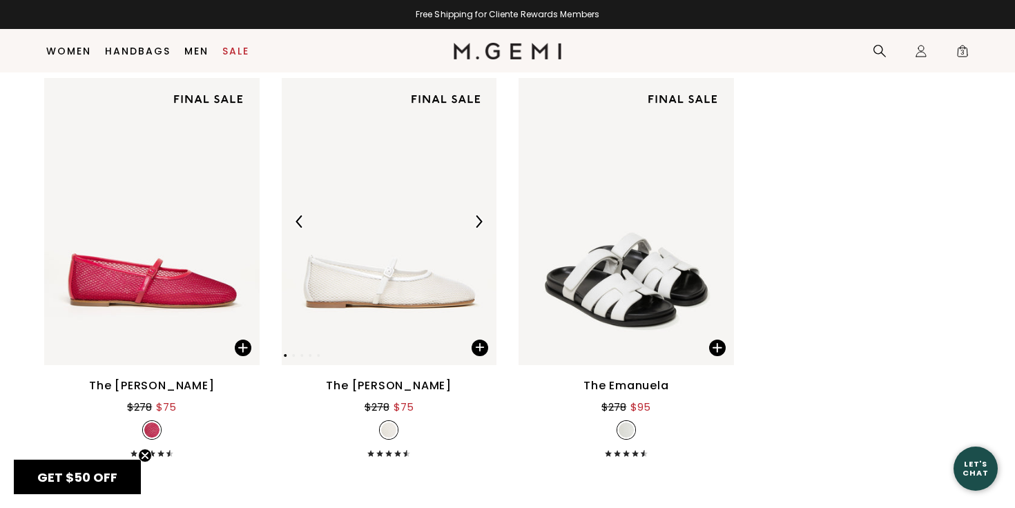
scroll to position [2192, 0]
